Goal: Book appointment/travel/reservation

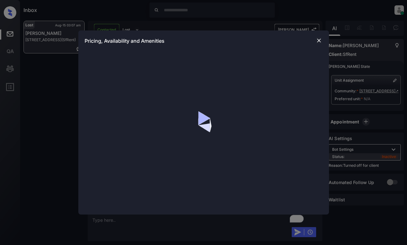
scroll to position [1465, 0]
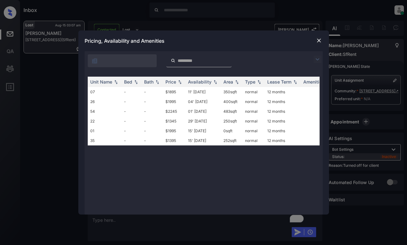
click at [320, 39] on img at bounding box center [319, 40] width 6 height 6
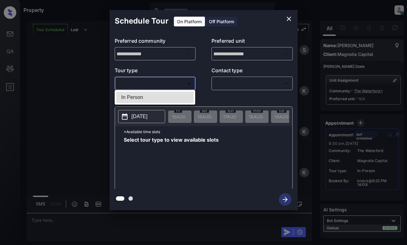
click at [178, 80] on body "Property Dominic Ceralde Online Set yourself offline Set yourself on break Prof…" at bounding box center [203, 122] width 407 height 245
click at [176, 96] on li "In Person" at bounding box center [154, 97] width 77 height 11
type input "********"
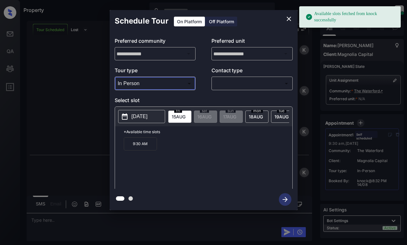
click at [136, 117] on p "2025-08-15" at bounding box center [140, 117] width 16 height 8
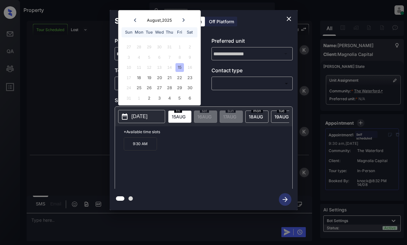
click at [286, 17] on icon "close" at bounding box center [289, 19] width 8 height 8
